Goal: Navigation & Orientation: Find specific page/section

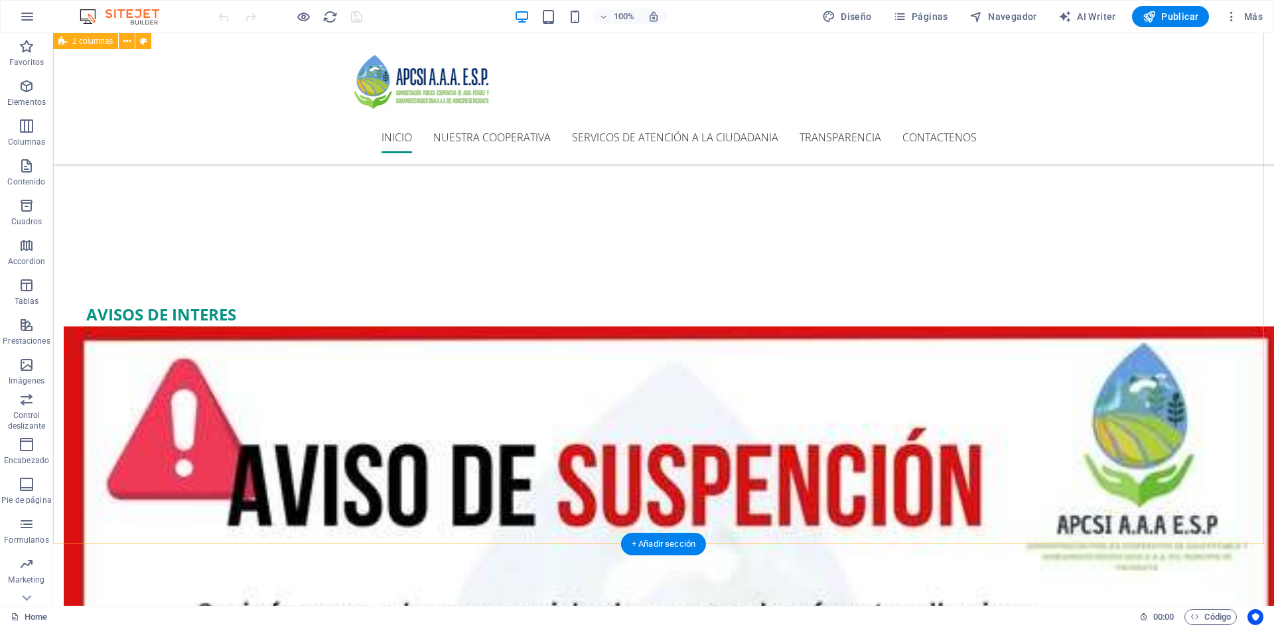
scroll to position [531, 0]
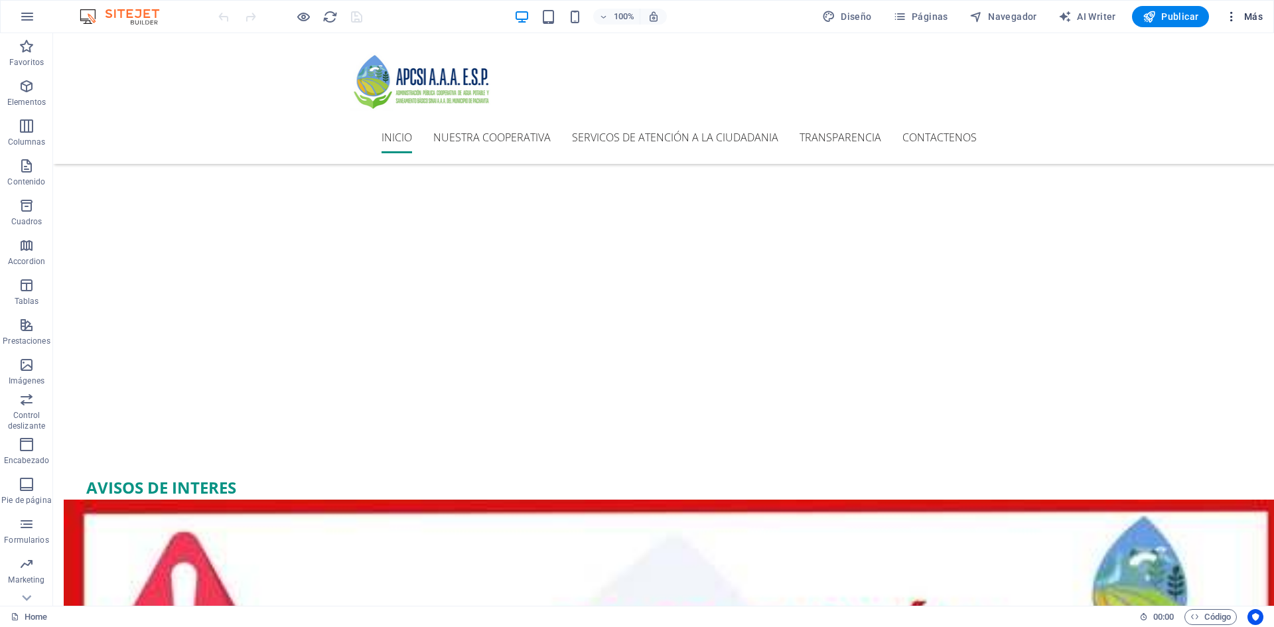
click at [1246, 15] on span "Más" at bounding box center [1244, 16] width 38 height 13
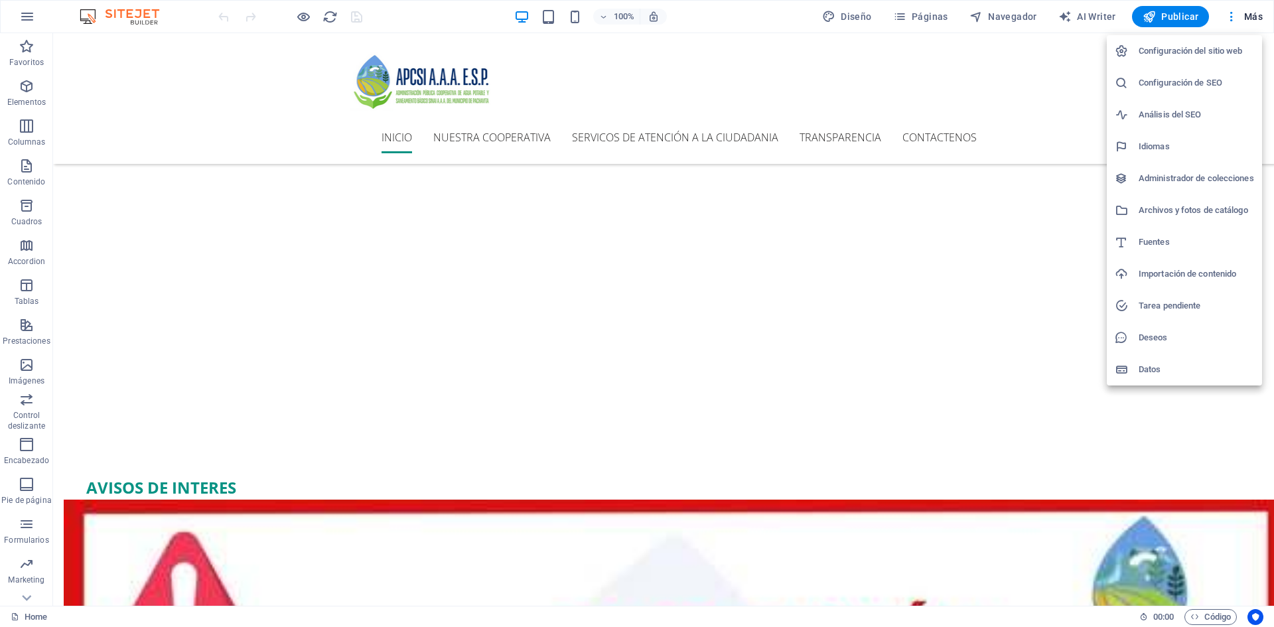
click at [913, 21] on div at bounding box center [637, 313] width 1274 height 627
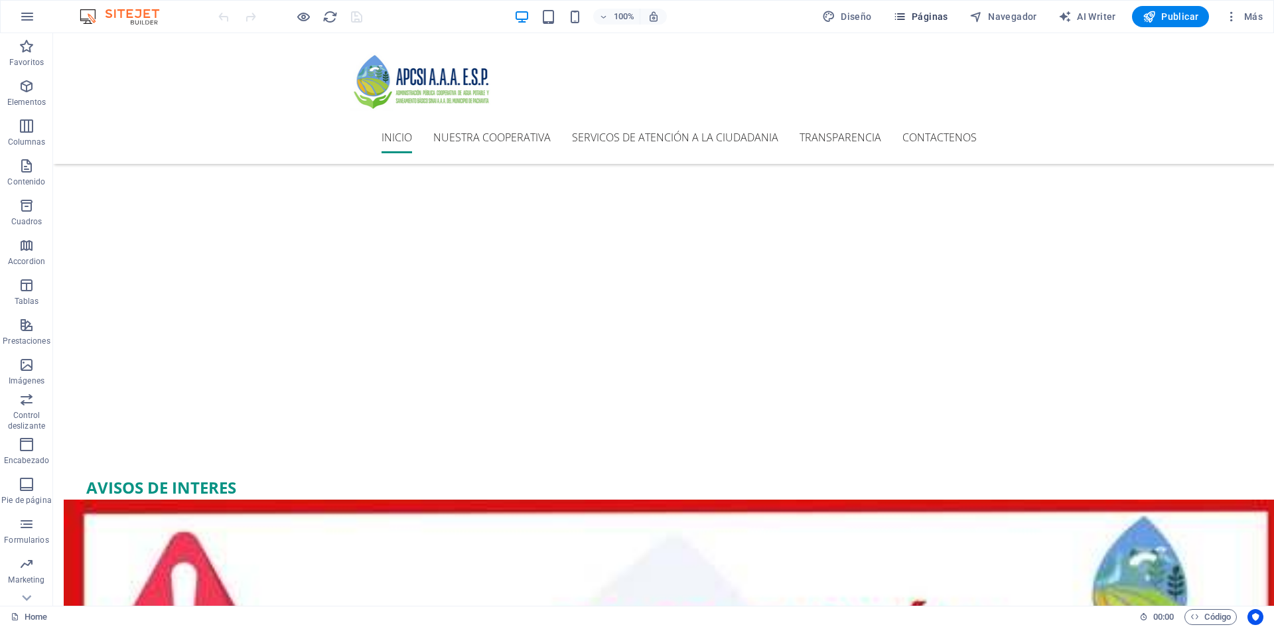
click at [903, 15] on icon "button" at bounding box center [899, 16] width 13 height 13
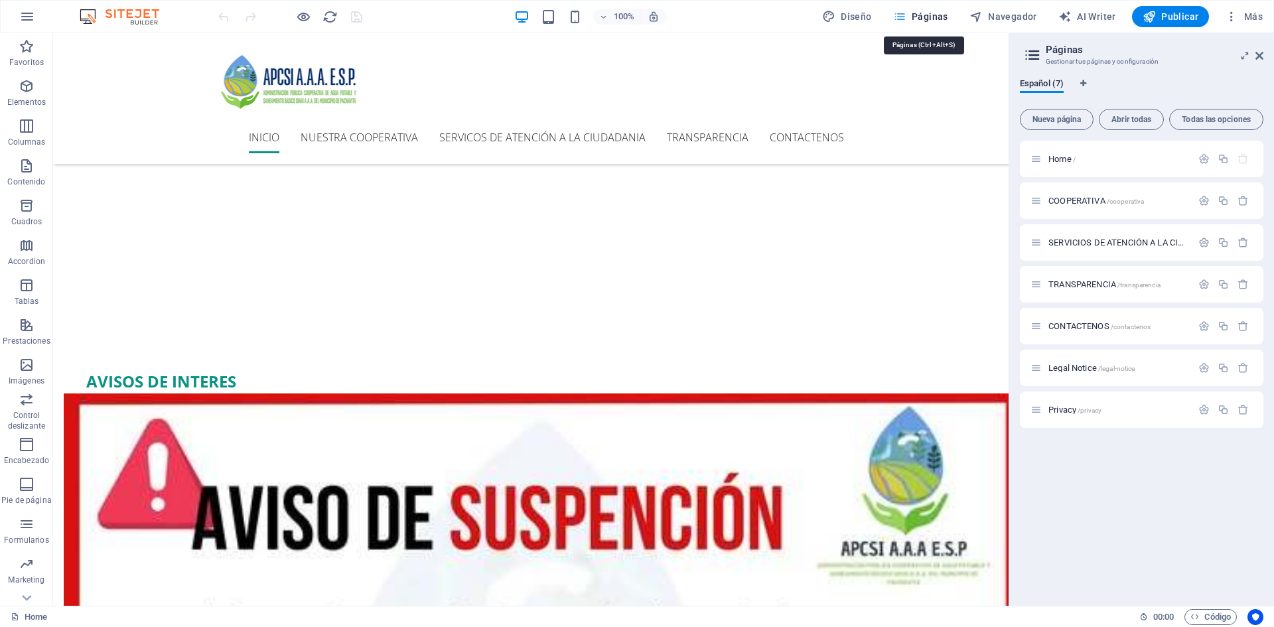
scroll to position [425, 0]
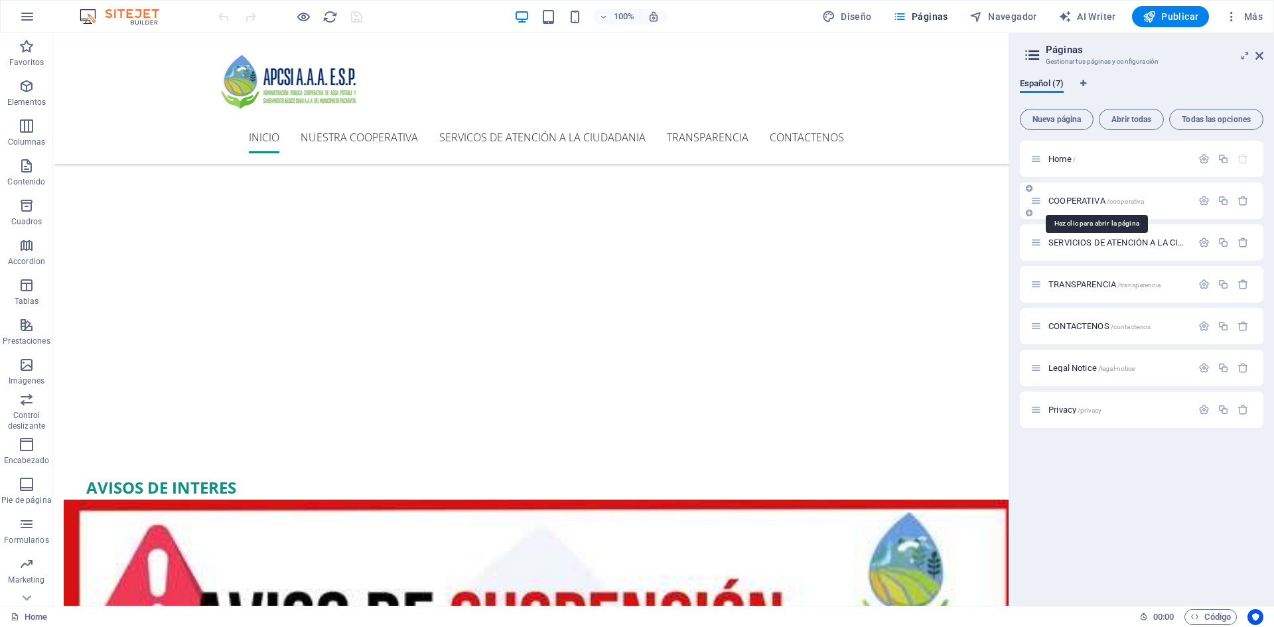
click at [1122, 198] on span "/cooperativa" at bounding box center [1126, 201] width 38 height 7
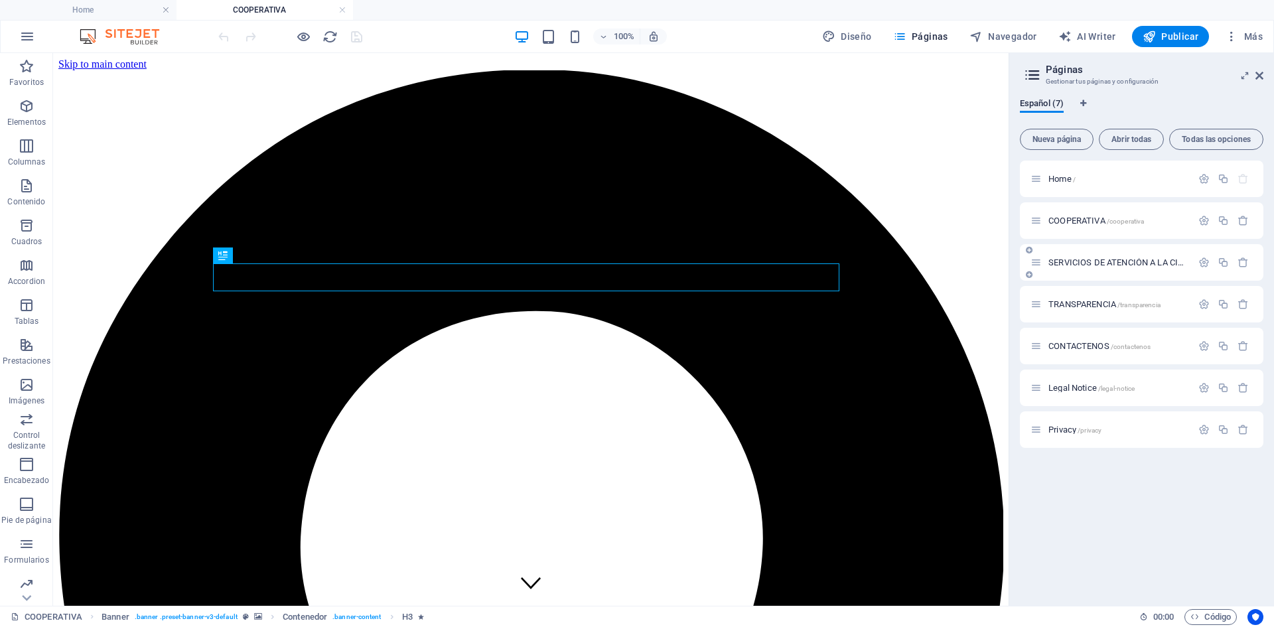
scroll to position [0, 0]
click at [1113, 268] on div "SERVICIOS DE ATENCIÓN A LA CIUDADANIA /servicios-de-atencion-a-la-ciudadania" at bounding box center [1111, 262] width 161 height 15
click at [1128, 261] on span "SERVICIOS DE ATENCIÓN A LA CIUDADANIA /servicios-de-atencion-a-la-ciudadania" at bounding box center [1192, 263] width 287 height 10
drag, startPoint x: 1009, startPoint y: 325, endPoint x: 1104, endPoint y: 328, distance: 94.9
click at [1104, 328] on aside "Páginas Gestionar tus páginas y configuración Español (7) Nueva página Abrir to…" at bounding box center [1141, 329] width 265 height 553
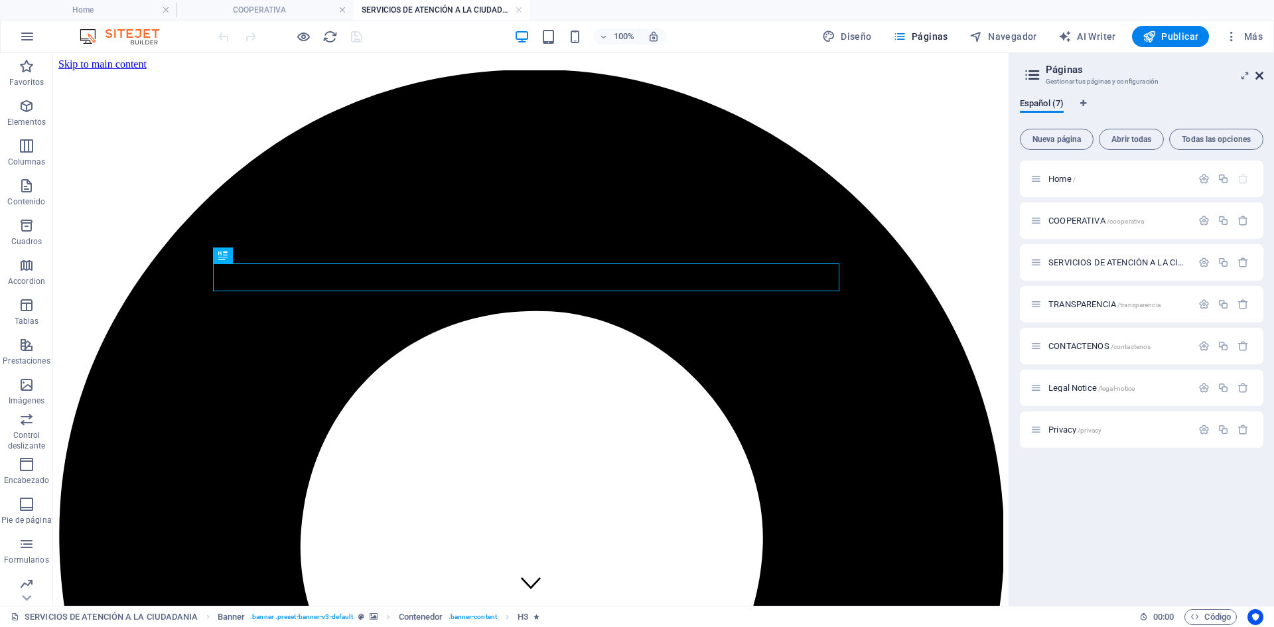
click at [1260, 76] on icon at bounding box center [1260, 75] width 8 height 11
